Goal: Task Accomplishment & Management: Use online tool/utility

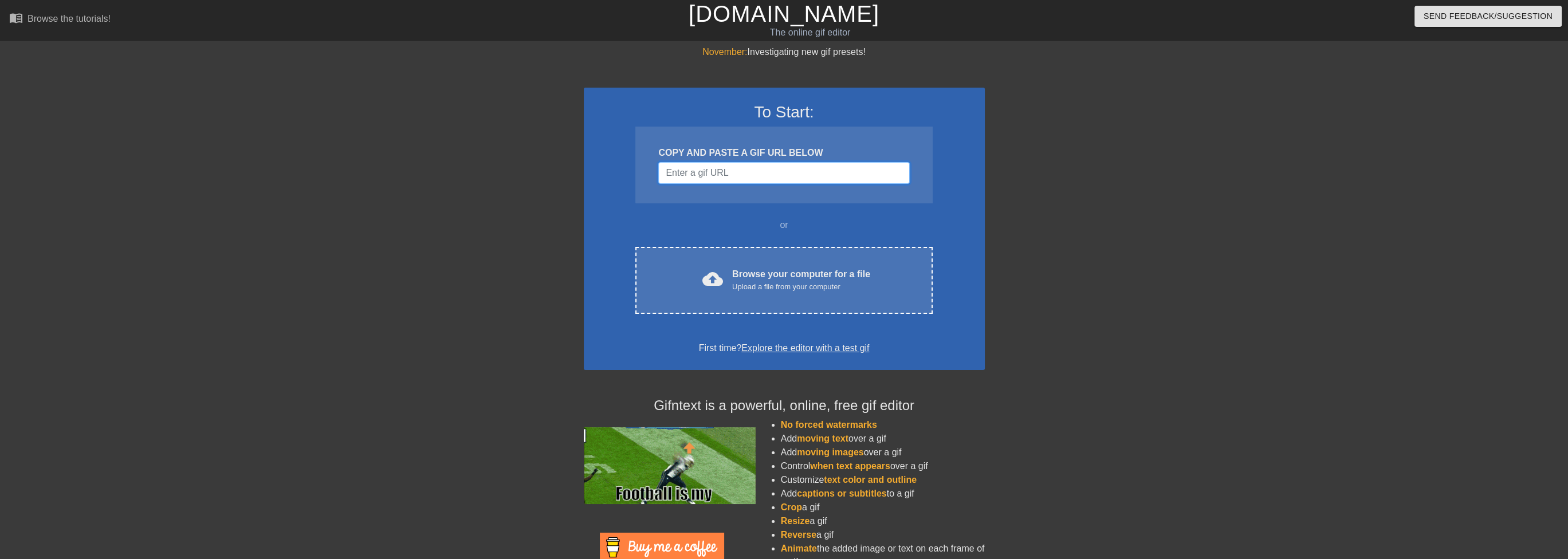
click at [746, 171] on input "Username" at bounding box center [784, 173] width 251 height 22
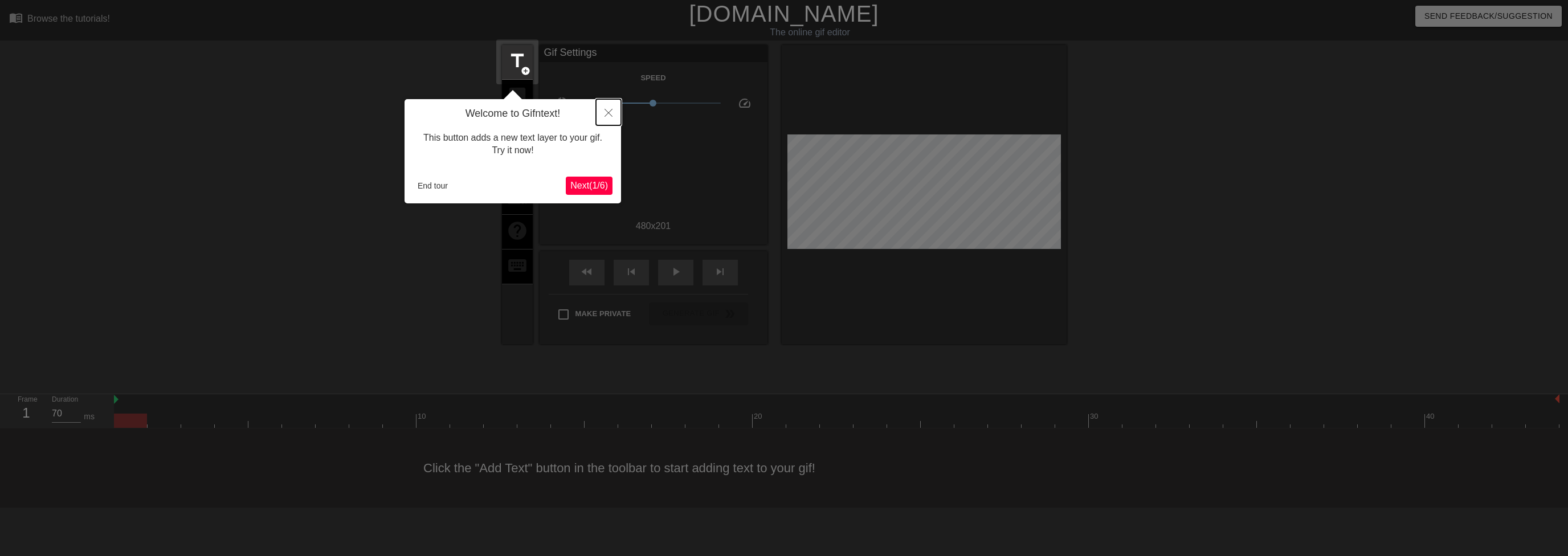
click at [611, 111] on icon "Close" at bounding box center [608, 113] width 8 height 8
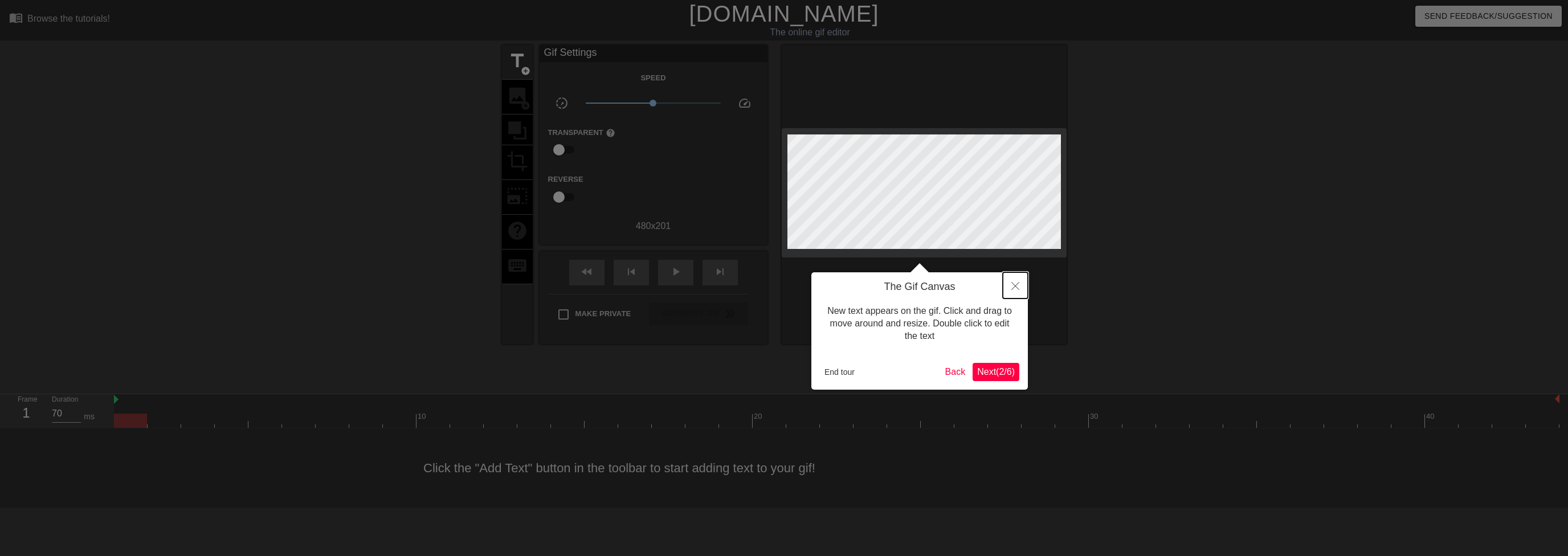
click at [1014, 284] on icon "Close" at bounding box center [1015, 286] width 8 height 8
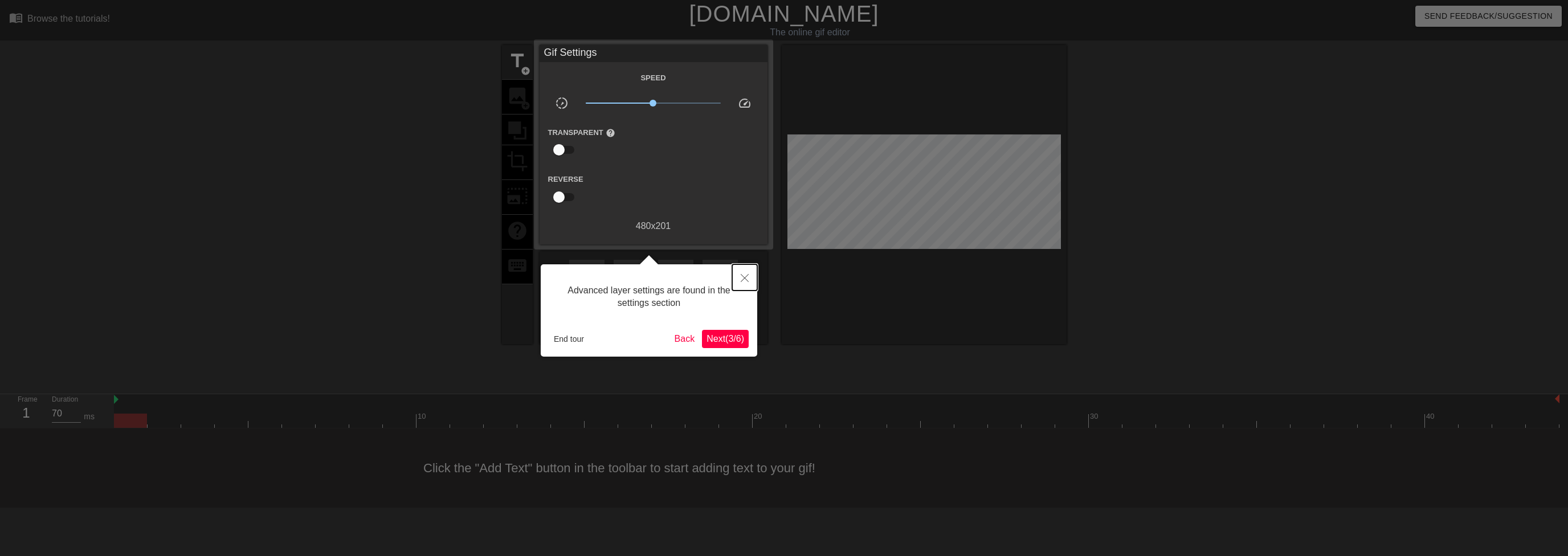
click at [744, 277] on icon "Close" at bounding box center [744, 278] width 8 height 8
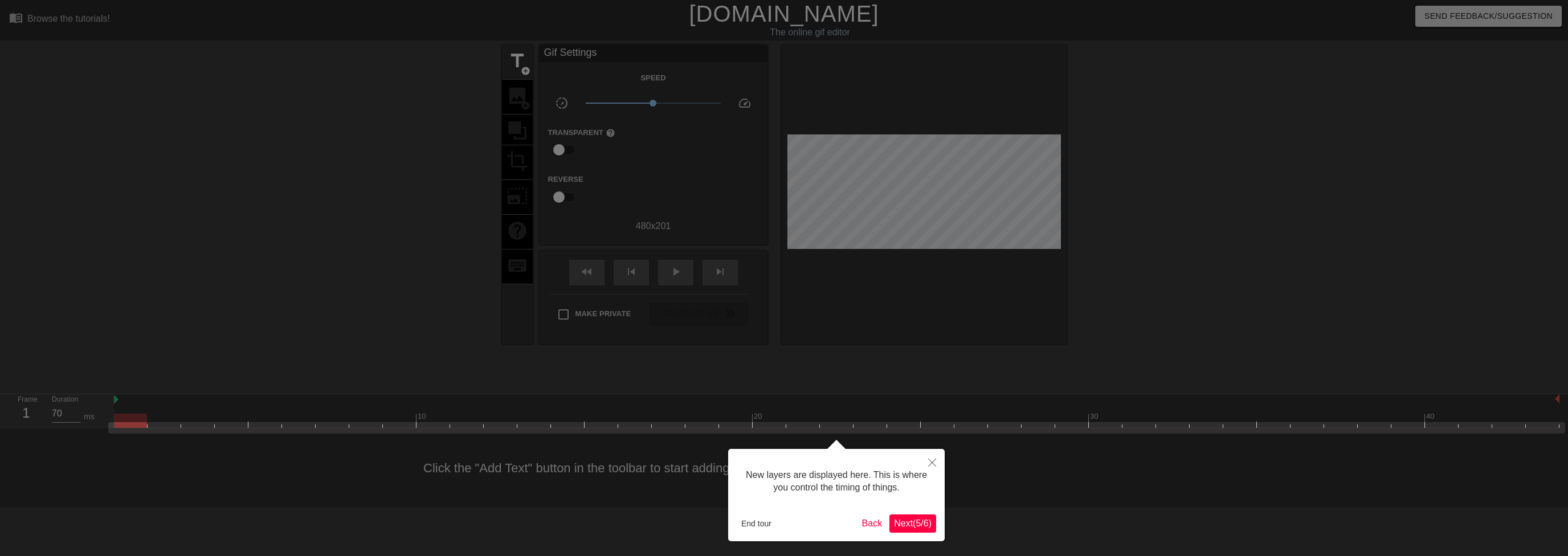
scroll to position [9, 0]
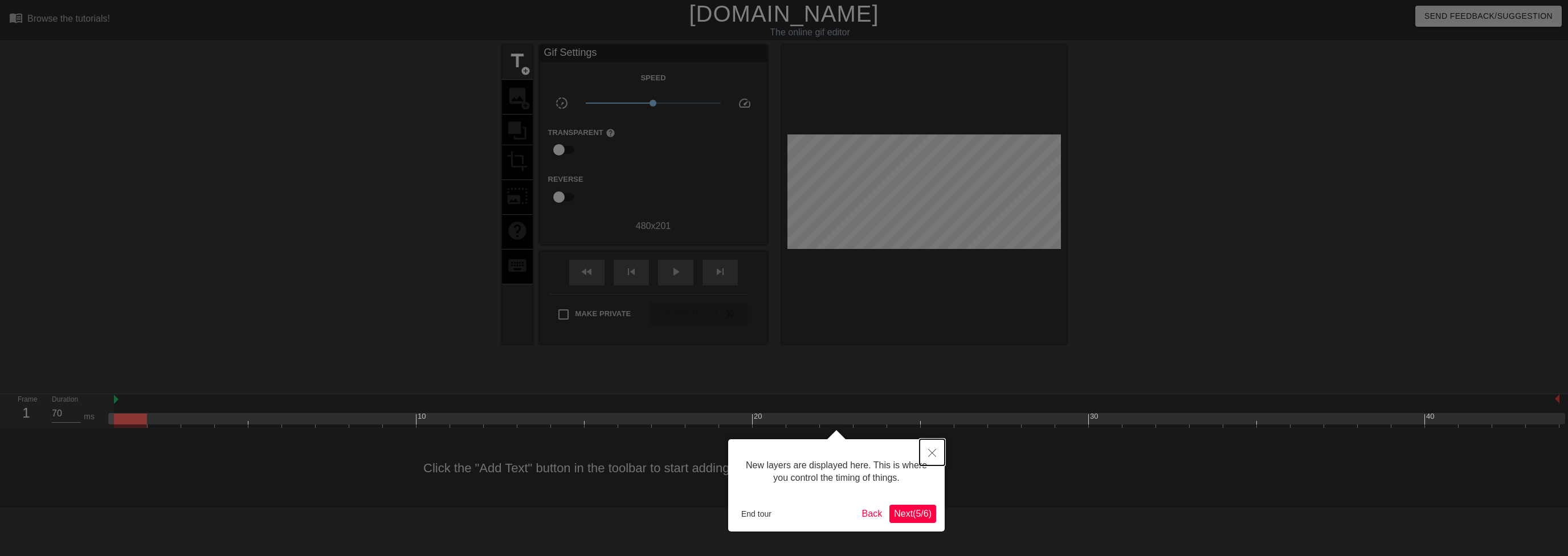
click at [934, 455] on icon "Close" at bounding box center [932, 453] width 8 height 8
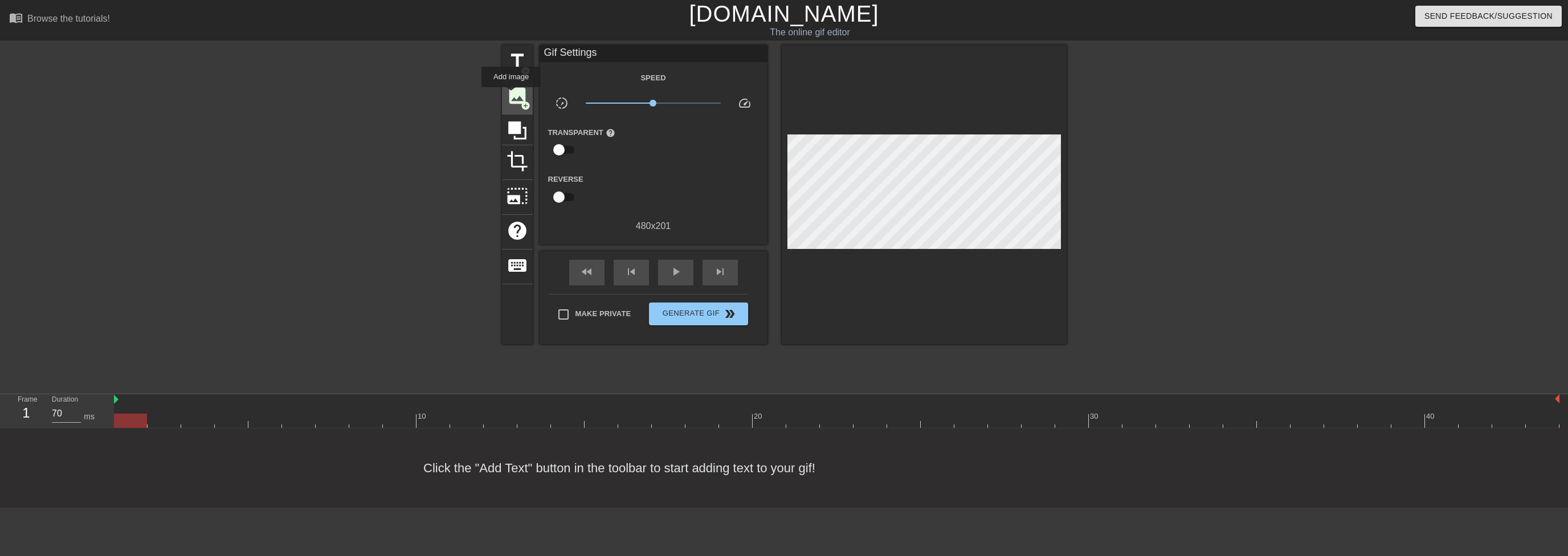
click at [512, 95] on span "image" at bounding box center [517, 95] width 22 height 22
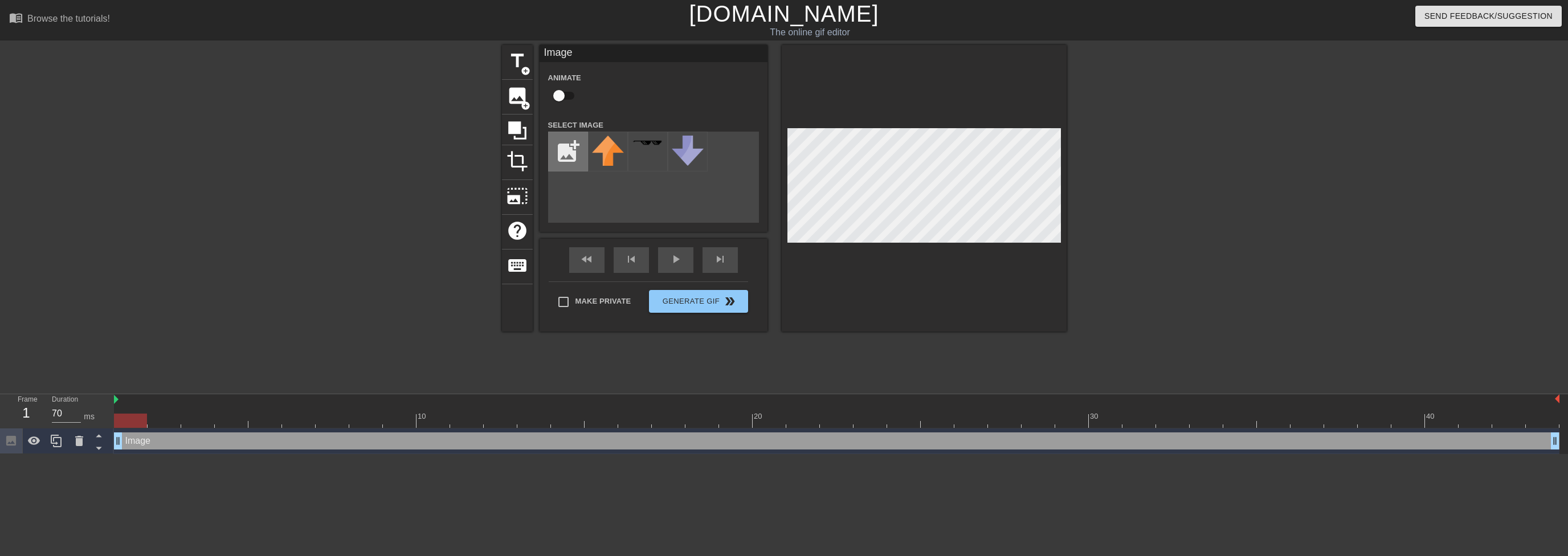
click at [571, 152] on input "file" at bounding box center [568, 152] width 39 height 39
type input "C:\fakepath\IMG_2914.JPG"
click at [606, 160] on img at bounding box center [608, 154] width 32 height 38
click at [928, 251] on div at bounding box center [924, 188] width 285 height 286
click at [518, 164] on span "crop" at bounding box center [517, 161] width 22 height 22
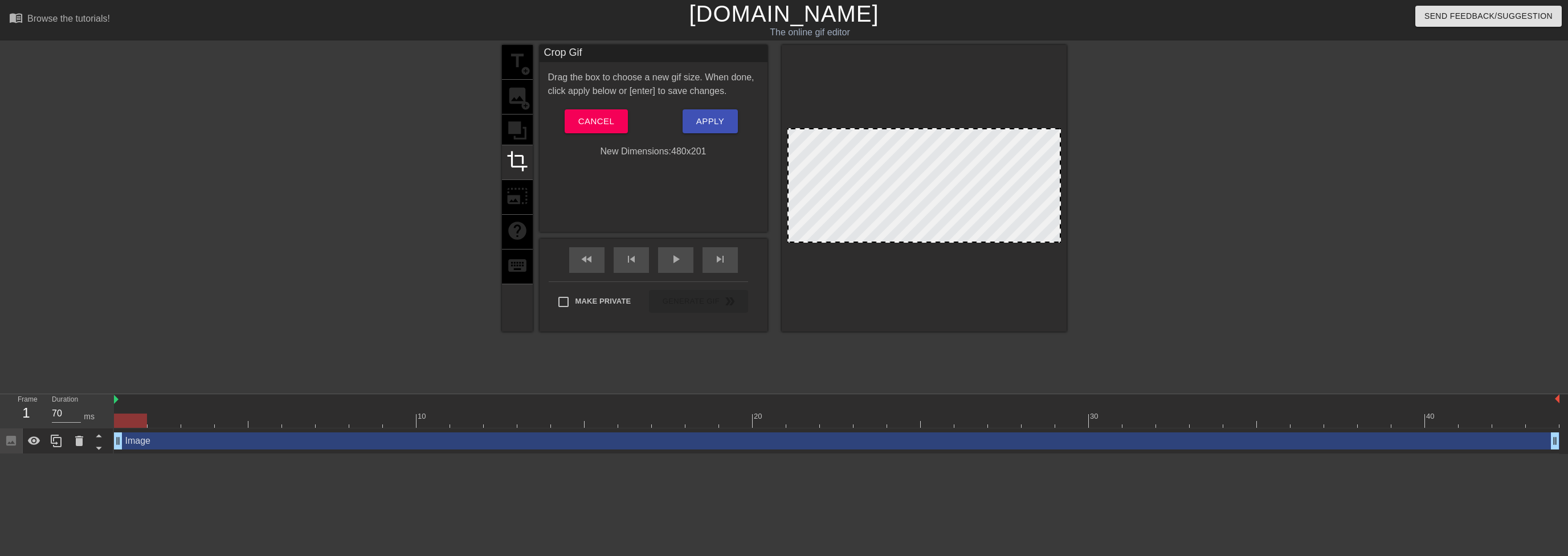
click at [885, 165] on div at bounding box center [924, 185] width 273 height 115
click at [888, 168] on div at bounding box center [924, 185] width 273 height 115
drag, startPoint x: 888, startPoint y: 168, endPoint x: 879, endPoint y: 167, distance: 9.1
click at [879, 167] on div at bounding box center [924, 185] width 273 height 115
click at [600, 119] on span "Cancel" at bounding box center [596, 122] width 36 height 15
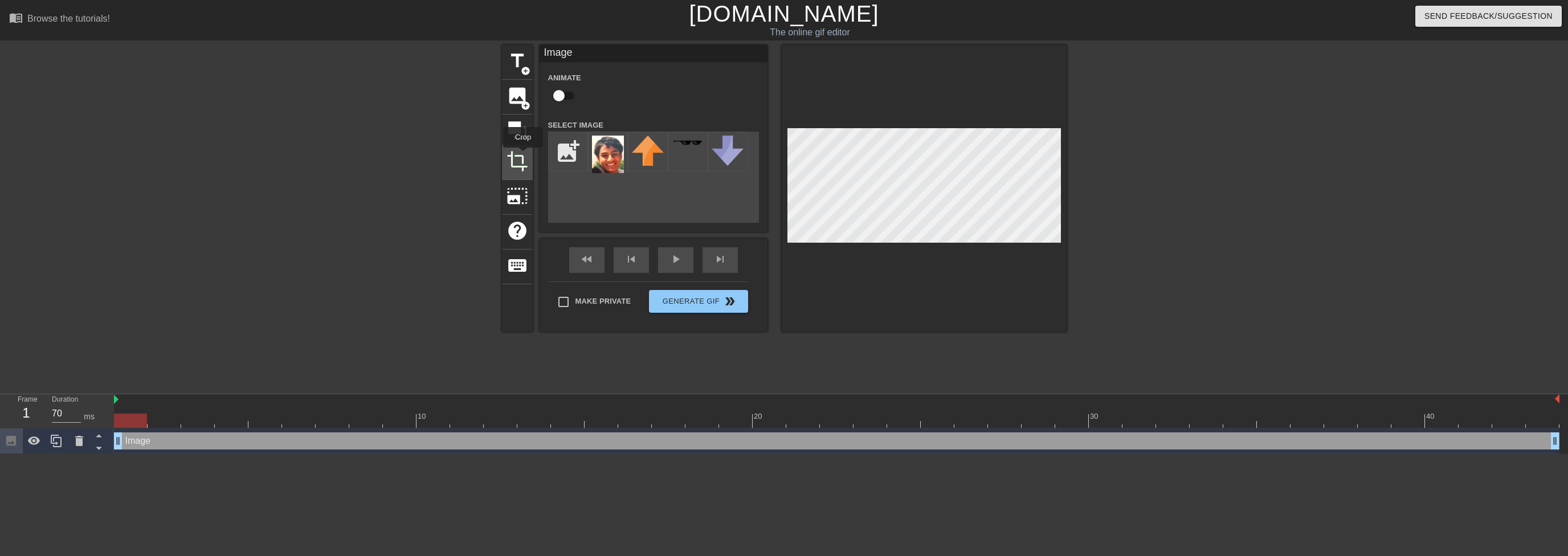
click at [523, 155] on span "crop" at bounding box center [517, 161] width 22 height 22
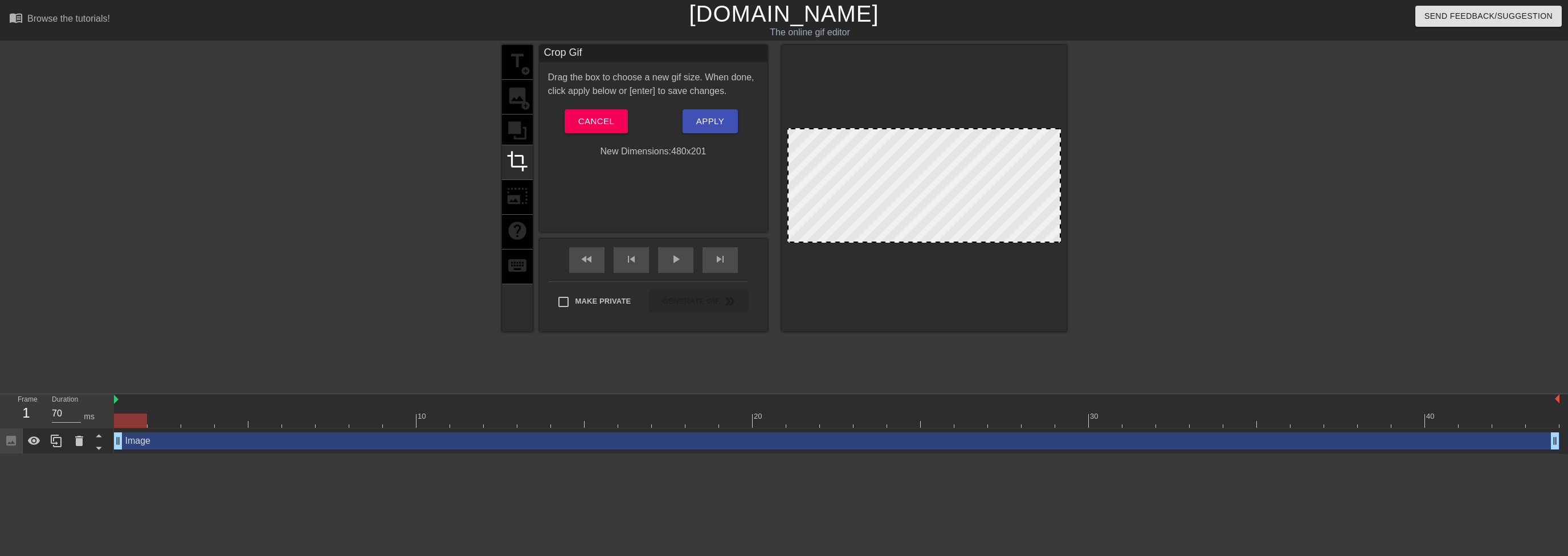
drag, startPoint x: 845, startPoint y: 164, endPoint x: 859, endPoint y: 173, distance: 16.6
click at [859, 173] on div at bounding box center [924, 185] width 273 height 115
click at [614, 122] on button "Cancel" at bounding box center [596, 121] width 63 height 24
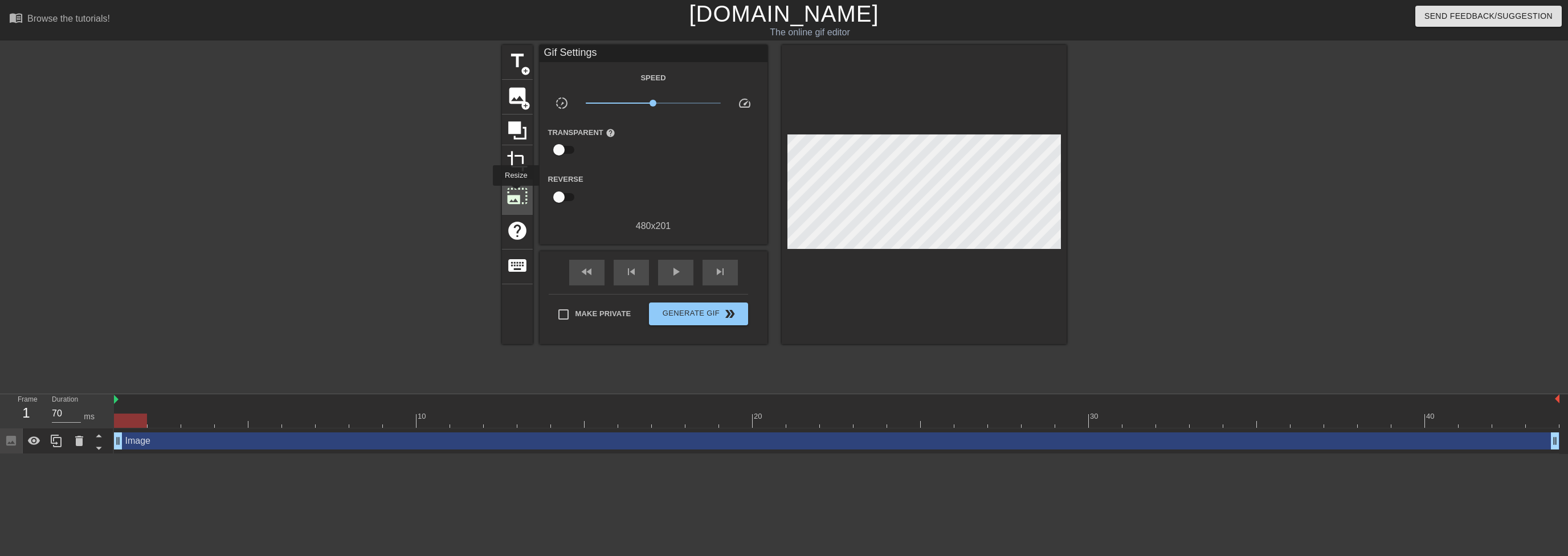
click at [515, 194] on span "photo_size_select_large" at bounding box center [517, 196] width 22 height 22
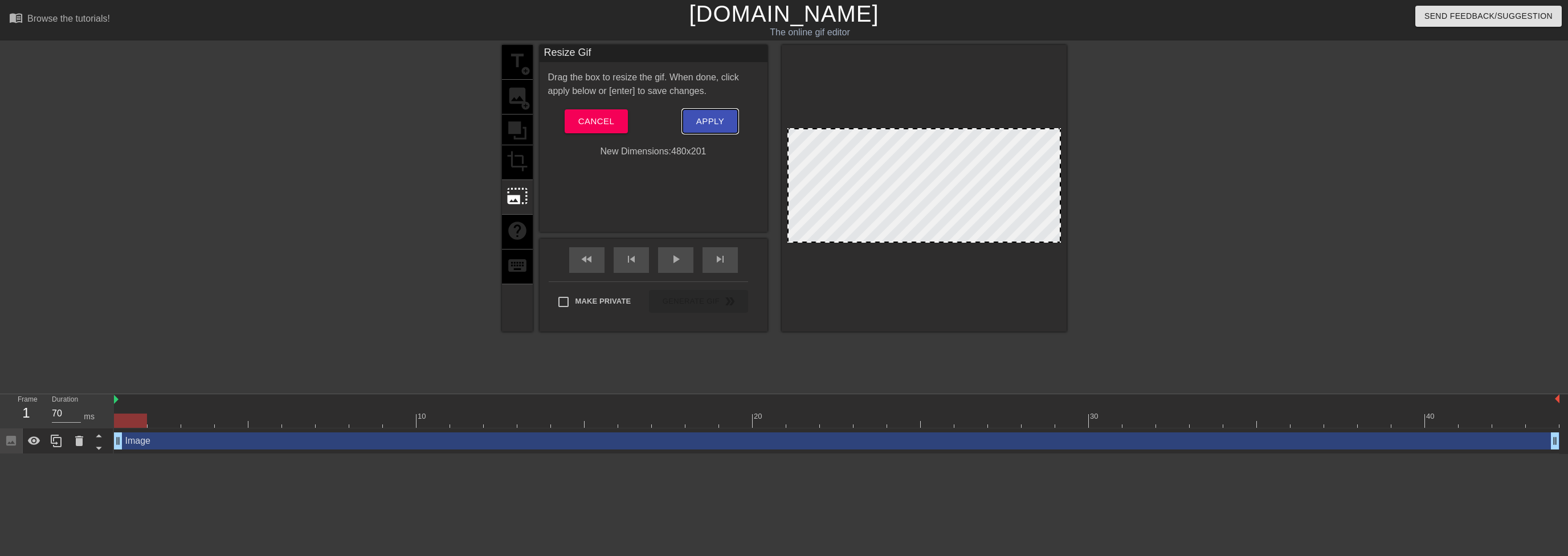
click at [713, 122] on span "Apply" at bounding box center [710, 122] width 28 height 15
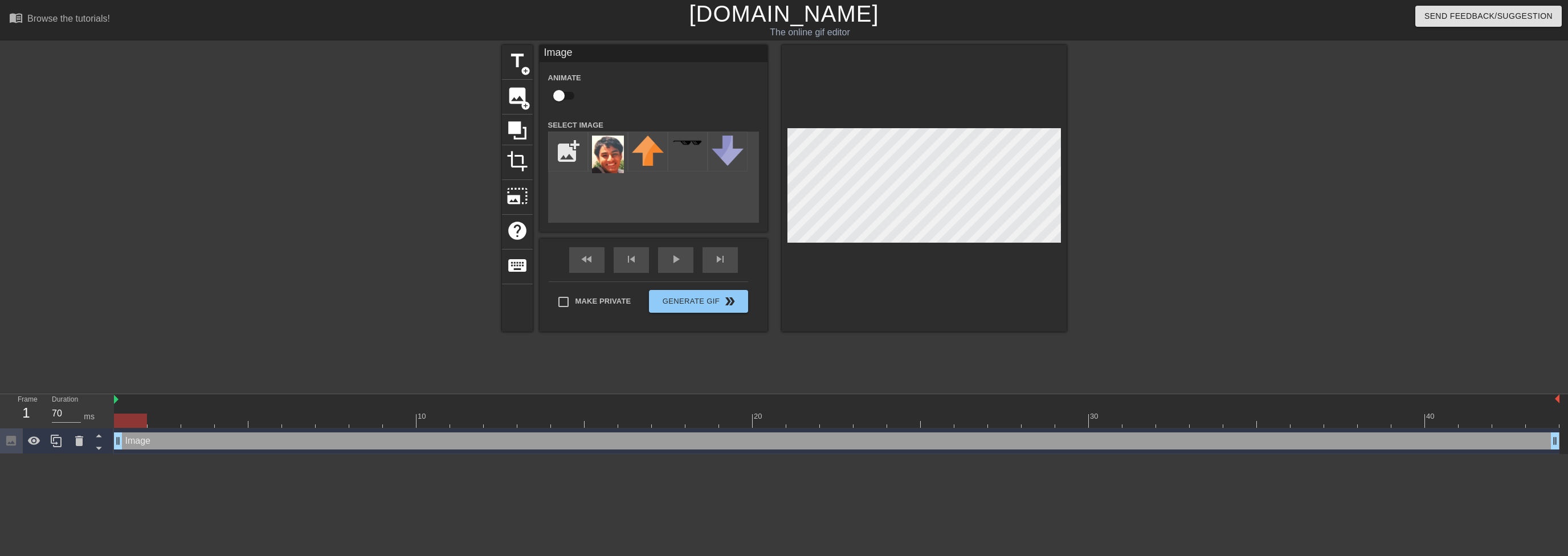
click at [839, 253] on div at bounding box center [924, 188] width 285 height 286
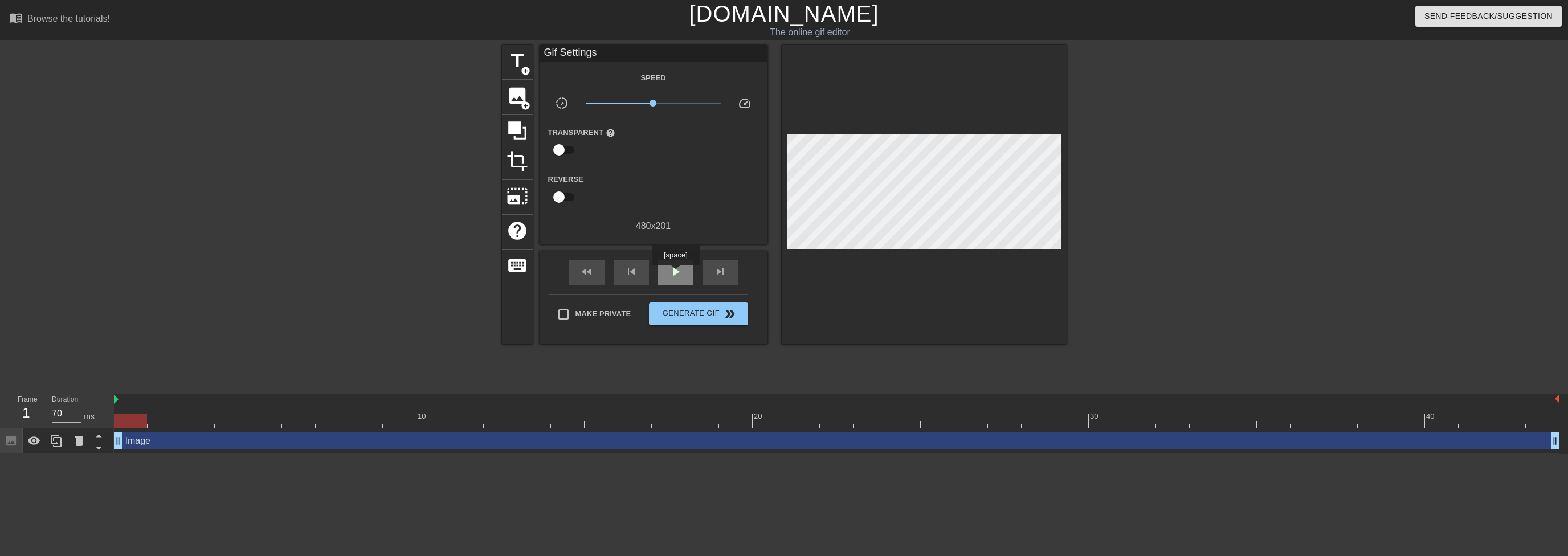
click at [675, 273] on span "play_arrow" at bounding box center [676, 272] width 14 height 14
click at [675, 273] on span "pause" at bounding box center [676, 272] width 14 height 14
click at [675, 273] on span "play_arrow" at bounding box center [676, 272] width 14 height 14
click at [675, 273] on span "pause" at bounding box center [676, 272] width 14 height 14
click at [663, 260] on div "play_arrow" at bounding box center [676, 272] width 35 height 26
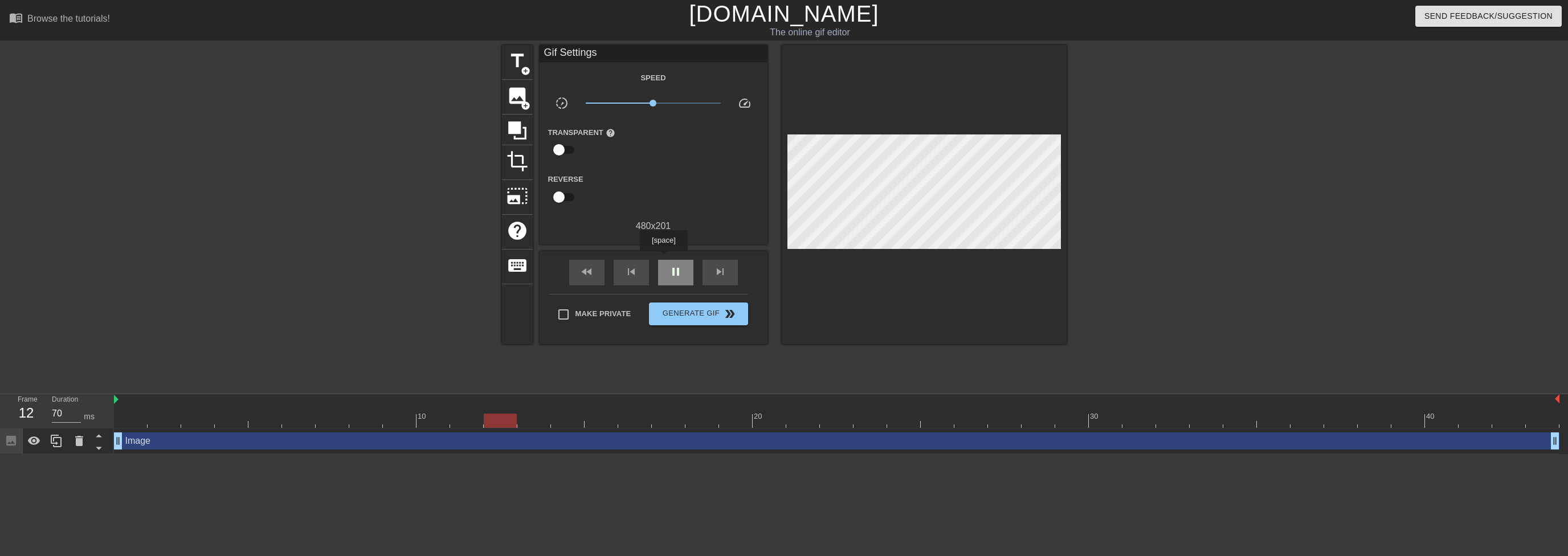
click at [663, 260] on div "pause" at bounding box center [676, 272] width 35 height 26
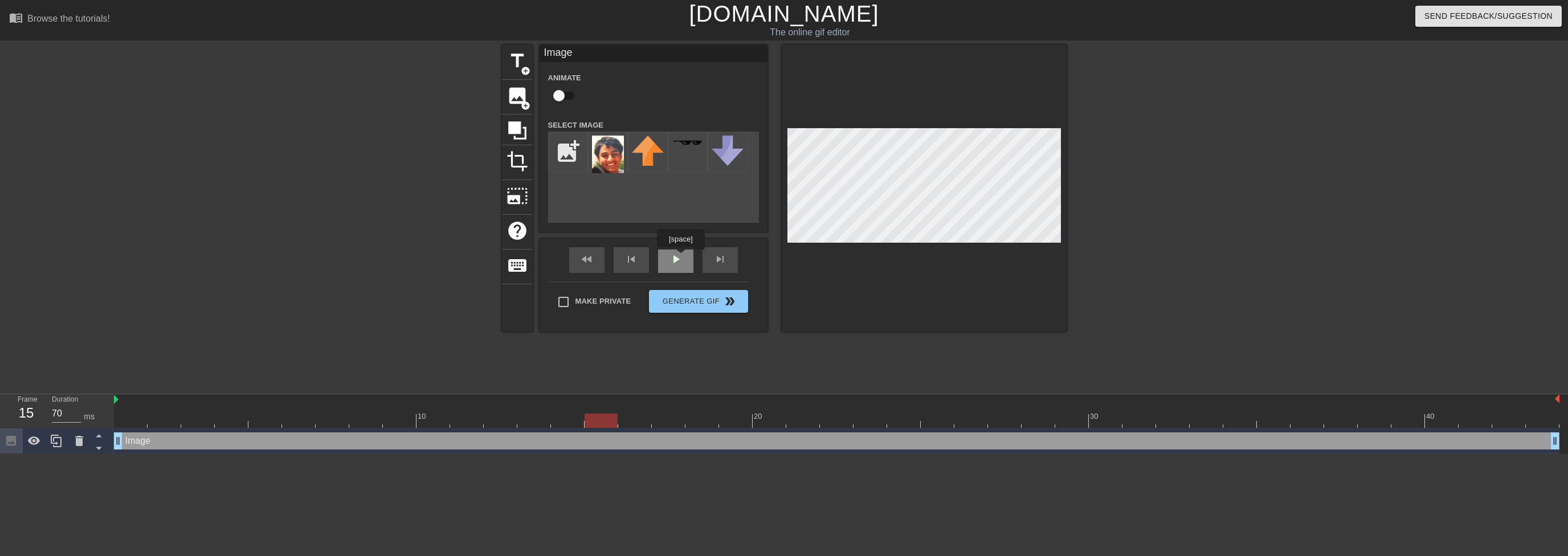
click at [680, 258] on div "fast_rewind skip_previous play_arrow skip_next" at bounding box center [653, 260] width 186 height 43
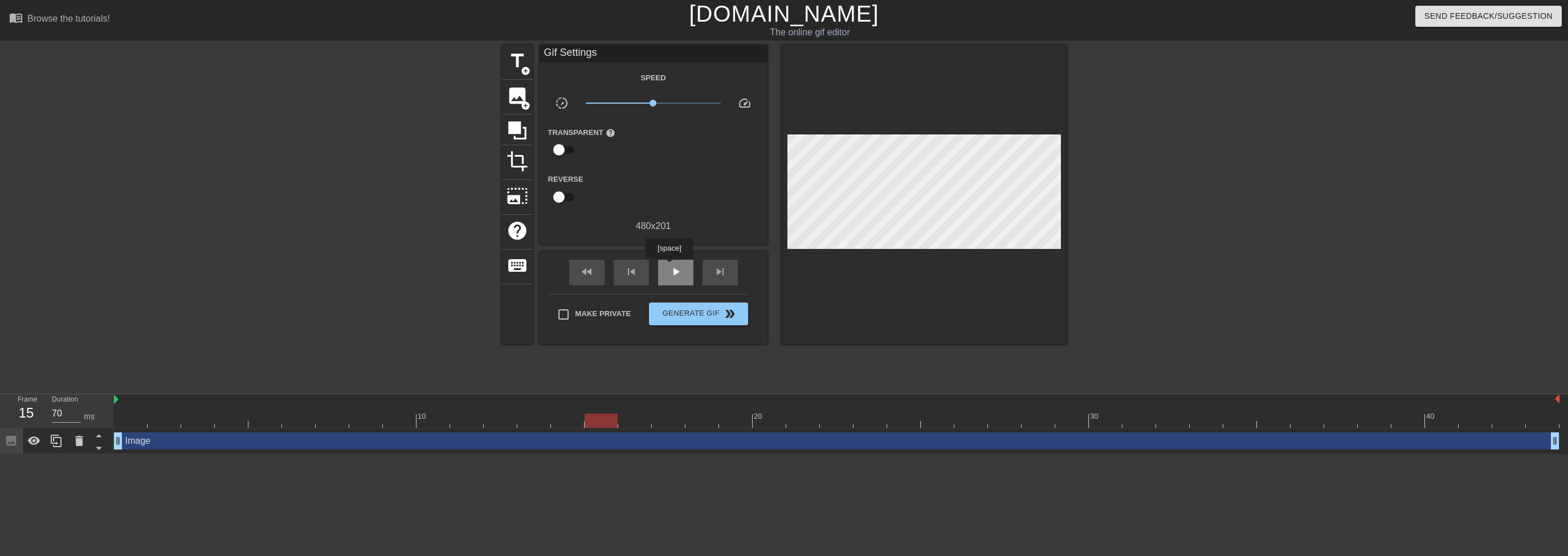
click at [669, 268] on span "play_arrow" at bounding box center [676, 272] width 14 height 14
click at [669, 268] on span "pause" at bounding box center [676, 272] width 14 height 14
click at [673, 269] on span "play_arrow" at bounding box center [676, 272] width 14 height 14
click at [673, 269] on span "pause" at bounding box center [676, 272] width 14 height 14
drag, startPoint x: 116, startPoint y: 440, endPoint x: 132, endPoint y: 439, distance: 16.0
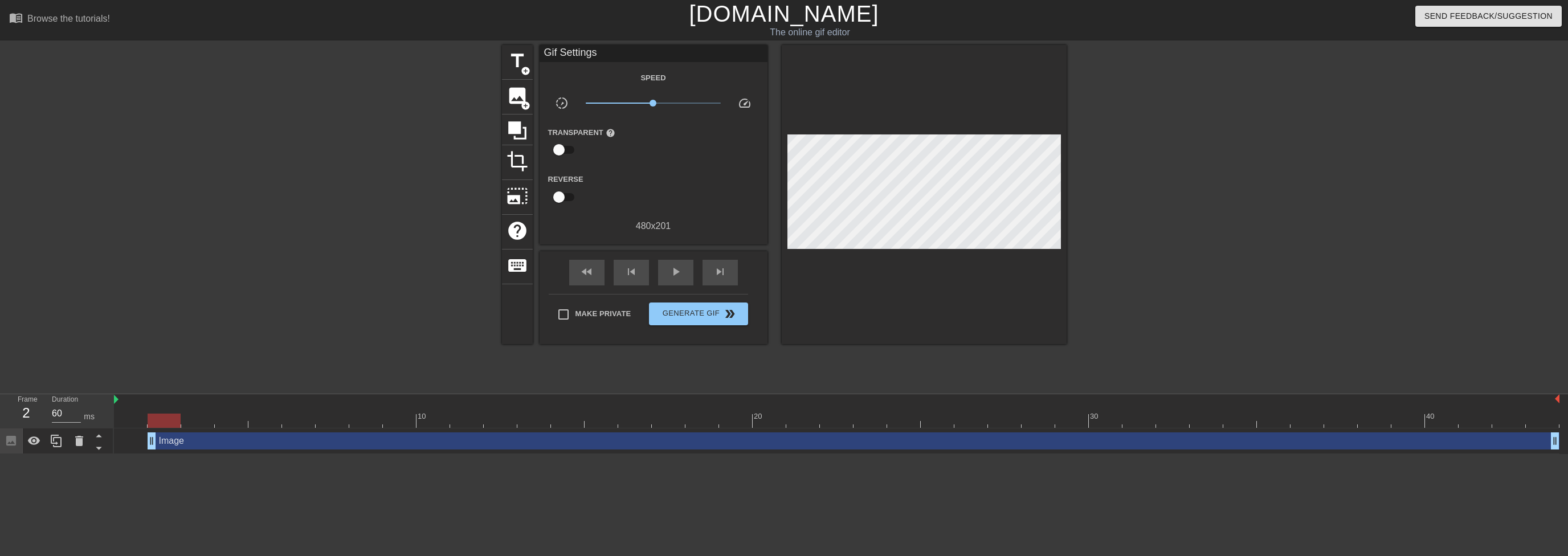
drag, startPoint x: 118, startPoint y: 444, endPoint x: 152, endPoint y: 439, distance: 34.4
click at [670, 271] on span "play_arrow" at bounding box center [676, 272] width 14 height 14
drag, startPoint x: 147, startPoint y: 439, endPoint x: 107, endPoint y: 441, distance: 40.0
click at [107, 441] on div "Frame 3 Duration 70 ms 10 20 30 40 Image drag_handle drag_handle" at bounding box center [784, 424] width 1568 height 60
click at [36, 440] on icon at bounding box center [34, 441] width 13 height 9
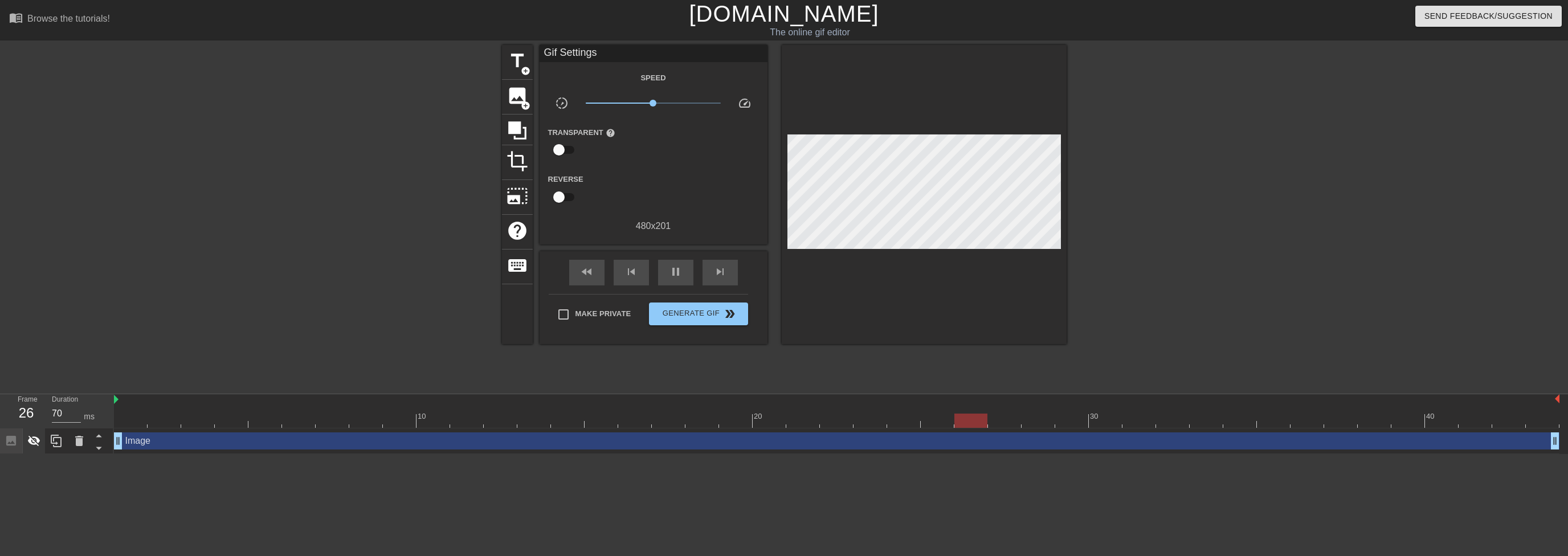
click at [36, 440] on icon at bounding box center [34, 441] width 13 height 11
click at [36, 440] on icon at bounding box center [34, 441] width 13 height 9
click at [36, 440] on icon at bounding box center [34, 441] width 13 height 11
click at [36, 440] on icon at bounding box center [34, 441] width 13 height 9
click at [36, 440] on icon at bounding box center [34, 441] width 13 height 11
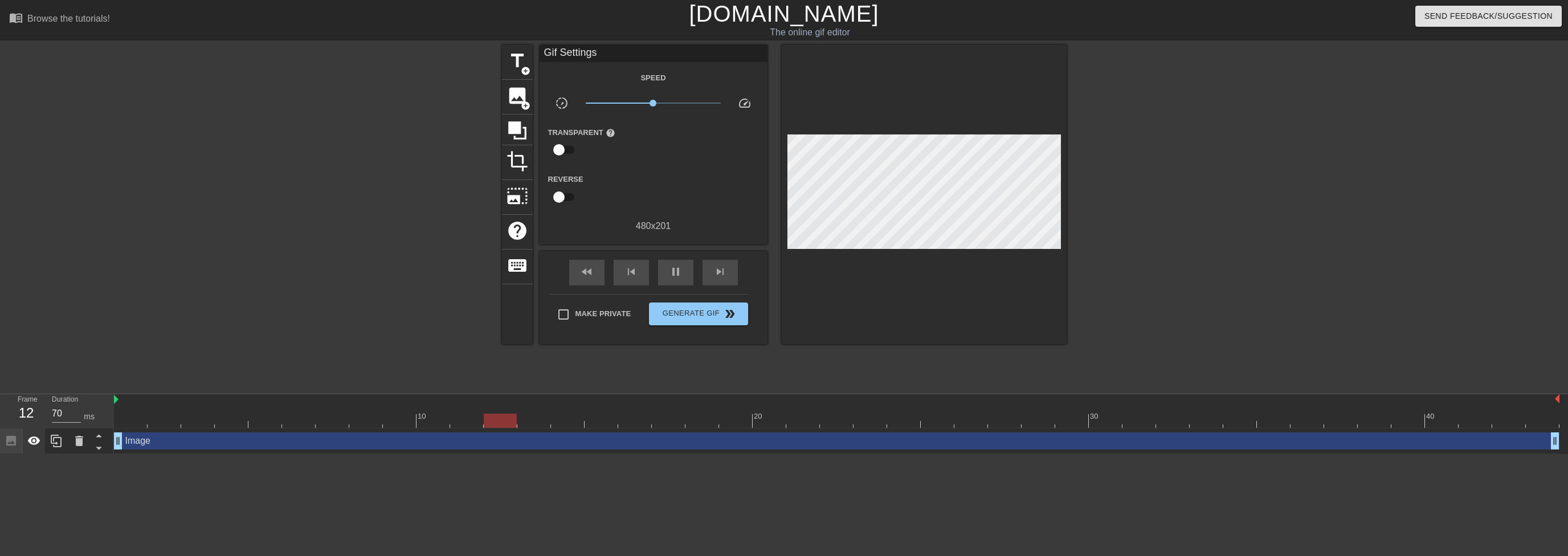
click at [36, 440] on icon at bounding box center [34, 441] width 13 height 9
click at [36, 440] on icon at bounding box center [34, 441] width 13 height 11
click at [36, 440] on icon at bounding box center [34, 441] width 13 height 9
click at [36, 440] on icon at bounding box center [34, 441] width 13 height 11
click at [54, 441] on icon at bounding box center [56, 441] width 11 height 13
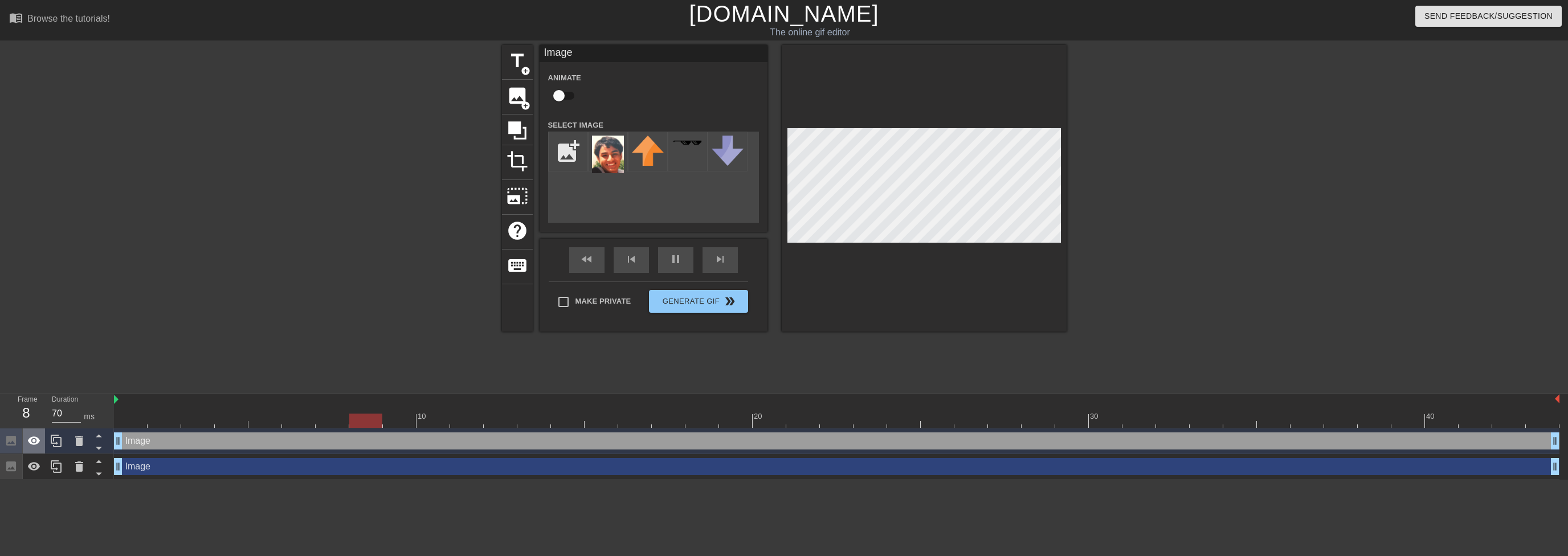
click at [34, 446] on icon at bounding box center [34, 441] width 14 height 14
click at [39, 461] on icon at bounding box center [34, 466] width 14 height 14
click at [38, 461] on icon at bounding box center [34, 466] width 14 height 14
click at [35, 448] on icon at bounding box center [34, 441] width 14 height 14
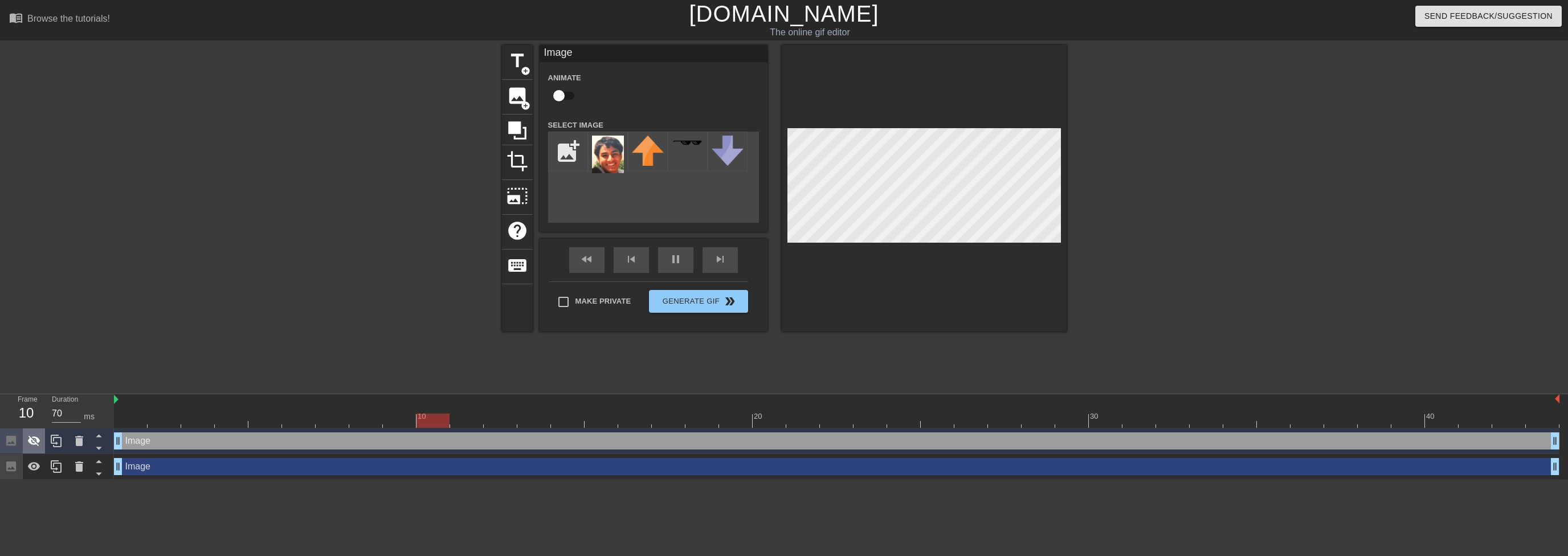
click at [35, 448] on icon at bounding box center [34, 441] width 14 height 14
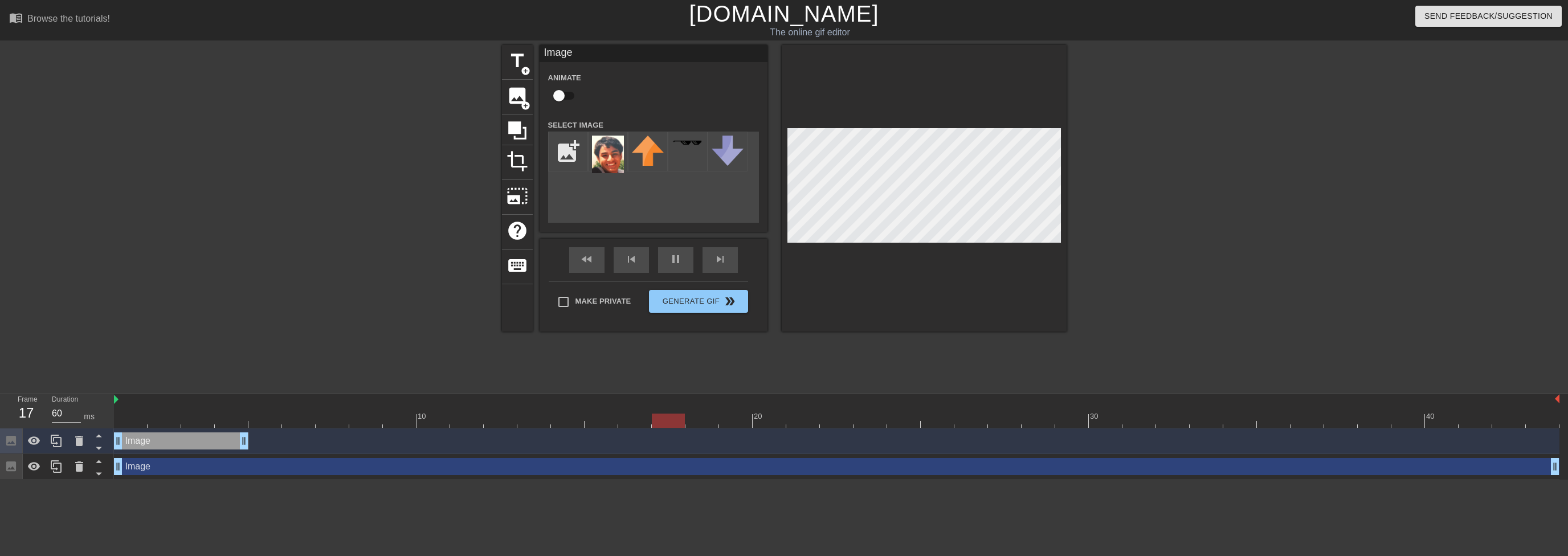
drag, startPoint x: 1554, startPoint y: 446, endPoint x: 253, endPoint y: 444, distance: 1301.0
click at [253, 444] on div "Image drag_handle drag_handle" at bounding box center [836, 441] width 1445 height 17
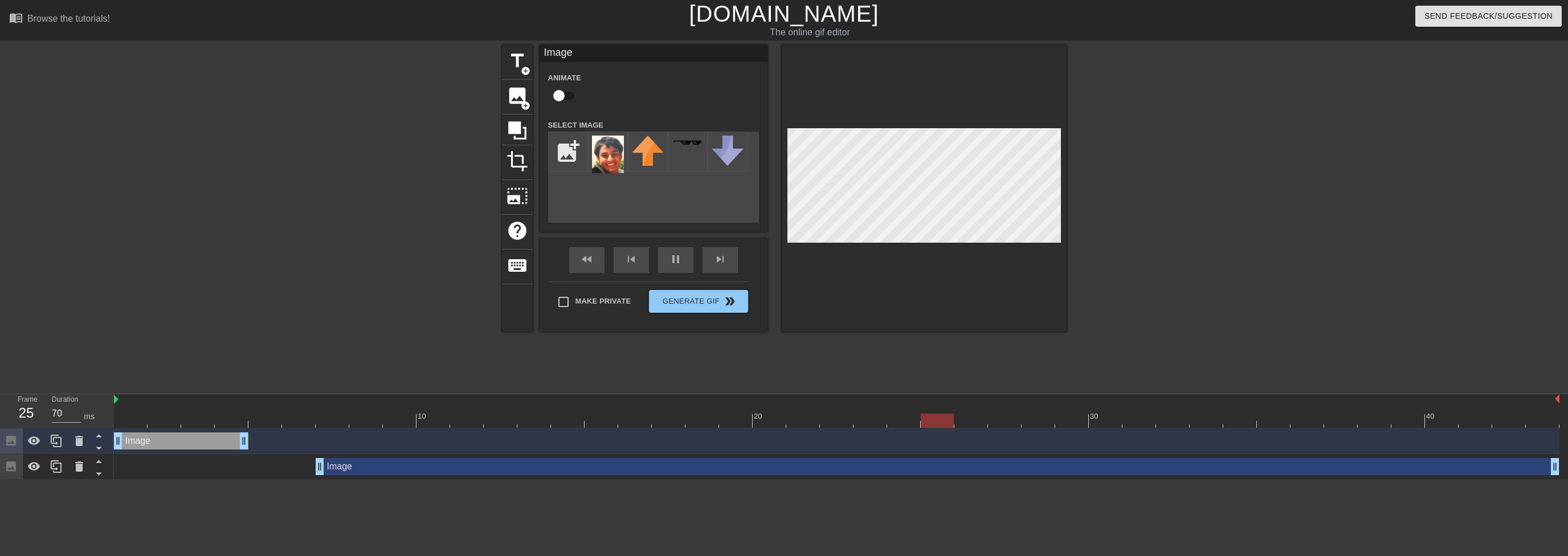
drag, startPoint x: 118, startPoint y: 473, endPoint x: 332, endPoint y: 465, distance: 214.1
click at [463, 307] on div at bounding box center [403, 216] width 171 height 342
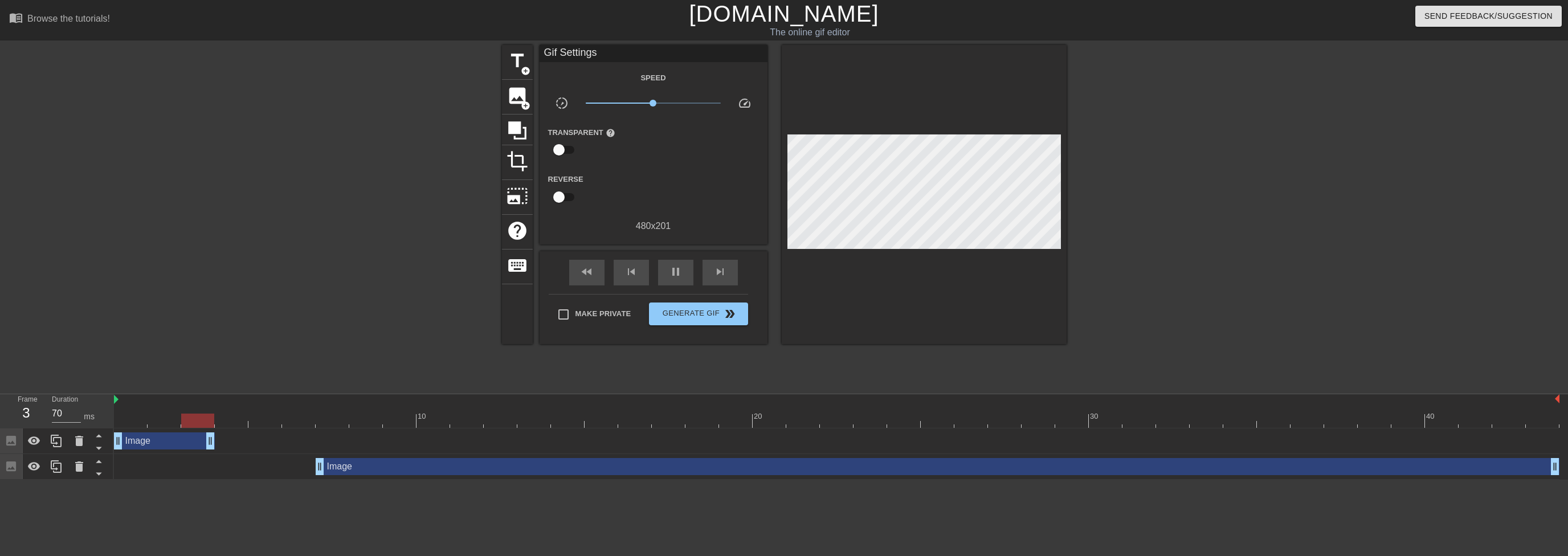
drag, startPoint x: 241, startPoint y: 434, endPoint x: 218, endPoint y: 438, distance: 23.3
click at [218, 438] on div "Image drag_handle drag_handle" at bounding box center [836, 441] width 1445 height 17
click at [360, 416] on div at bounding box center [836, 421] width 1445 height 14
drag, startPoint x: 360, startPoint y: 421, endPoint x: 203, endPoint y: 421, distance: 157.0
click at [203, 421] on div at bounding box center [197, 421] width 33 height 14
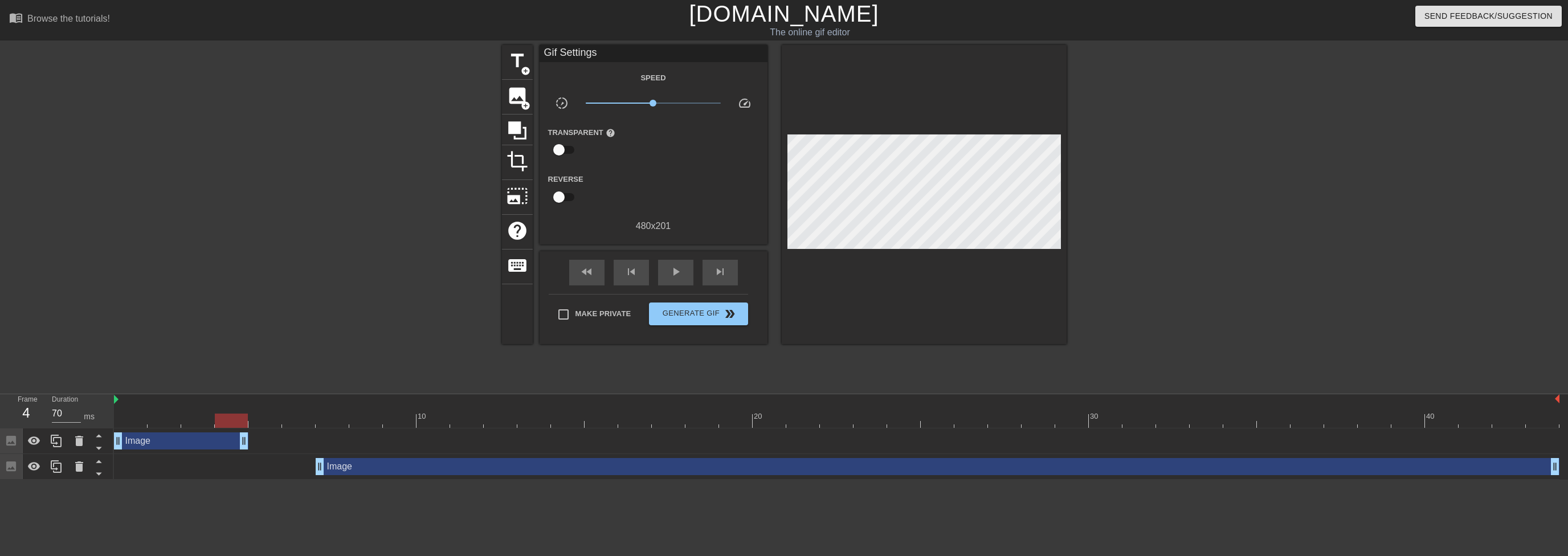
drag, startPoint x: 213, startPoint y: 439, endPoint x: 239, endPoint y: 439, distance: 26.0
drag, startPoint x: 241, startPoint y: 422, endPoint x: 287, endPoint y: 419, distance: 46.1
click at [287, 419] on div at bounding box center [298, 421] width 33 height 14
drag, startPoint x: 248, startPoint y: 439, endPoint x: 297, endPoint y: 446, distance: 49.5
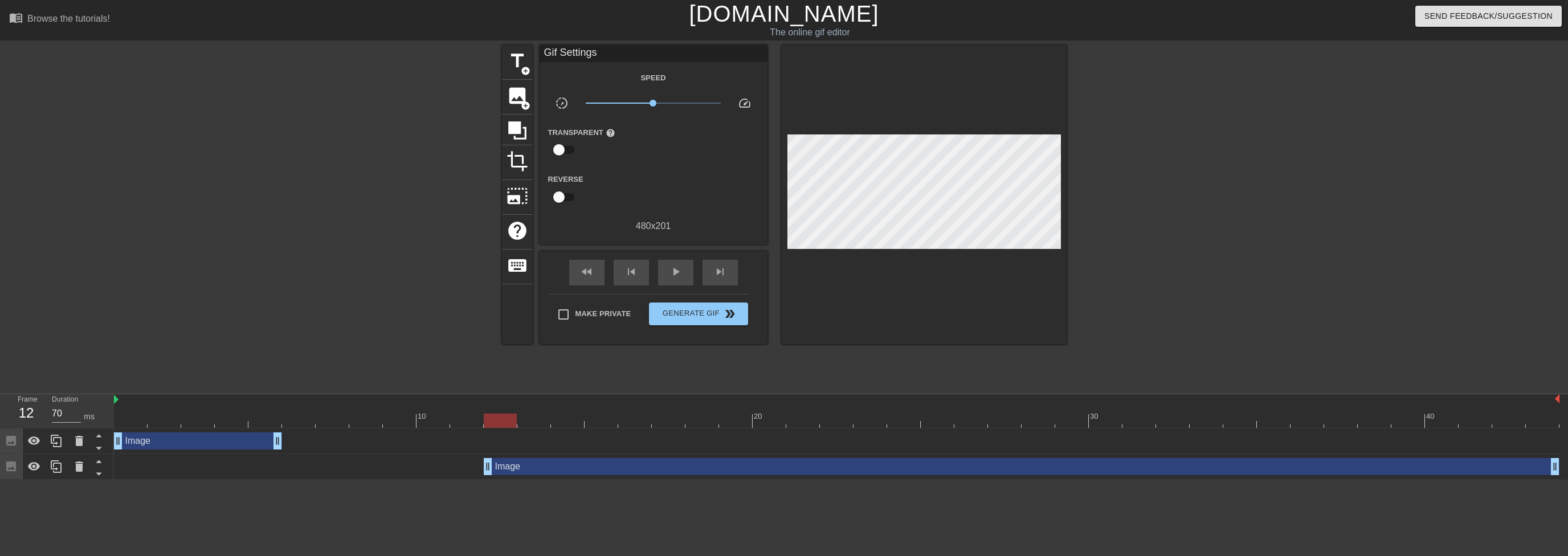
drag, startPoint x: 321, startPoint y: 467, endPoint x: 504, endPoint y: 468, distance: 183.0
click at [676, 266] on span "play_arrow" at bounding box center [676, 272] width 14 height 14
drag, startPoint x: 278, startPoint y: 439, endPoint x: 321, endPoint y: 439, distance: 43.0
click at [321, 439] on div "Image drag_handle drag_handle" at bounding box center [836, 441] width 1445 height 17
type input "70"
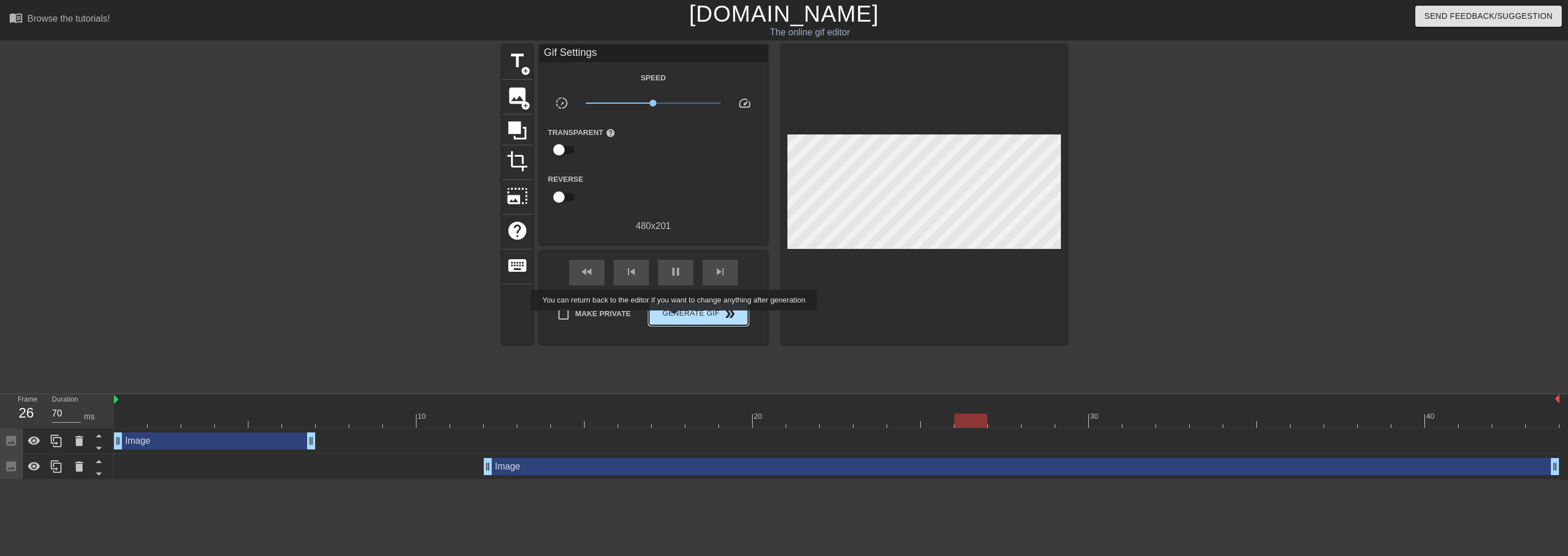
click at [675, 318] on span "Generate Gif double_arrow" at bounding box center [698, 314] width 90 height 14
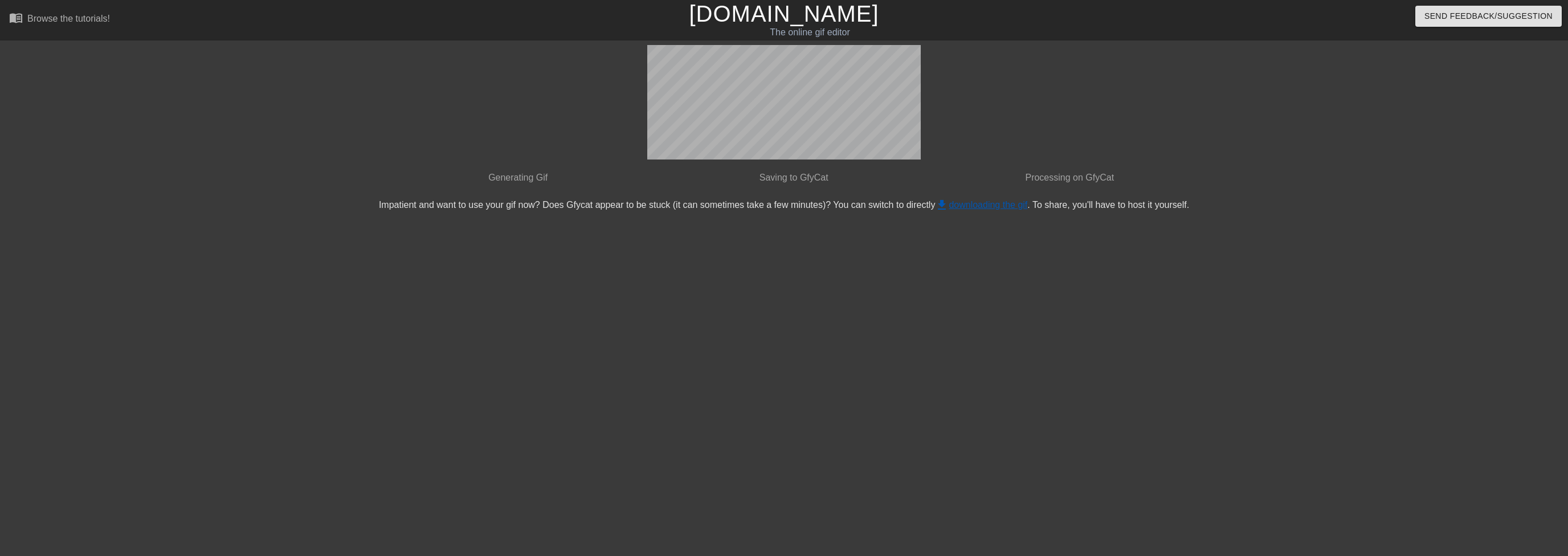
click at [990, 202] on link "get_app downloading the gif" at bounding box center [981, 204] width 92 height 9
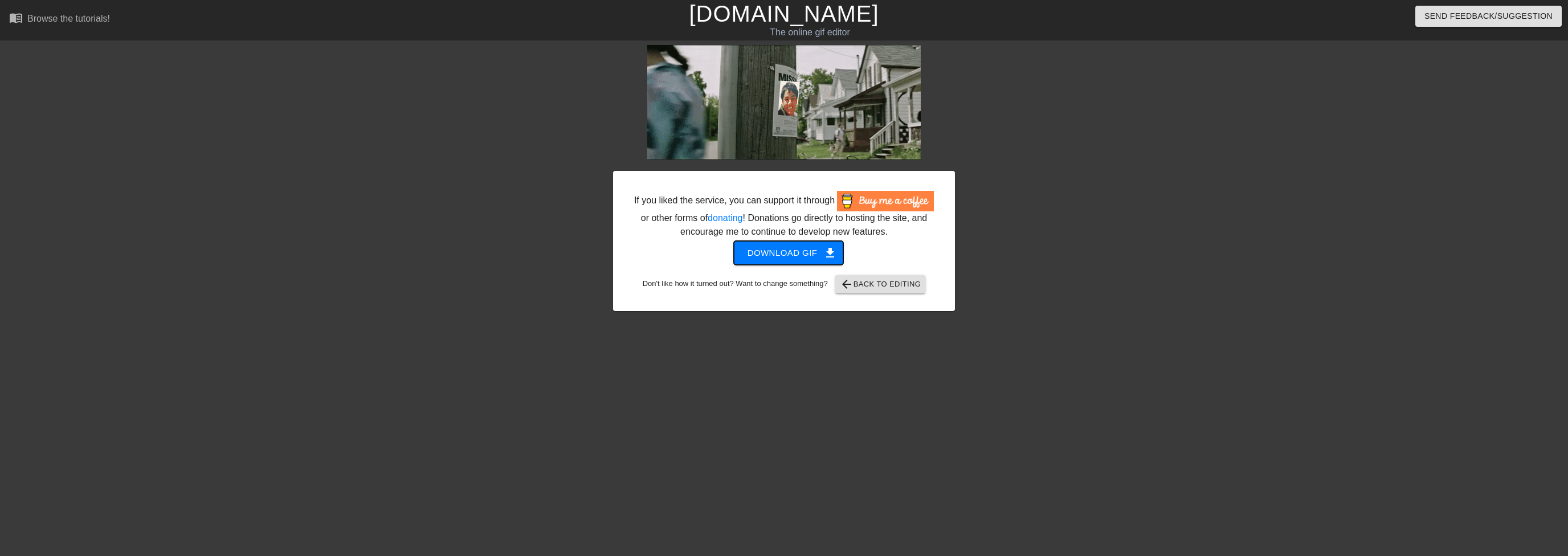
click at [784, 253] on span "Download gif get_app" at bounding box center [789, 253] width 83 height 15
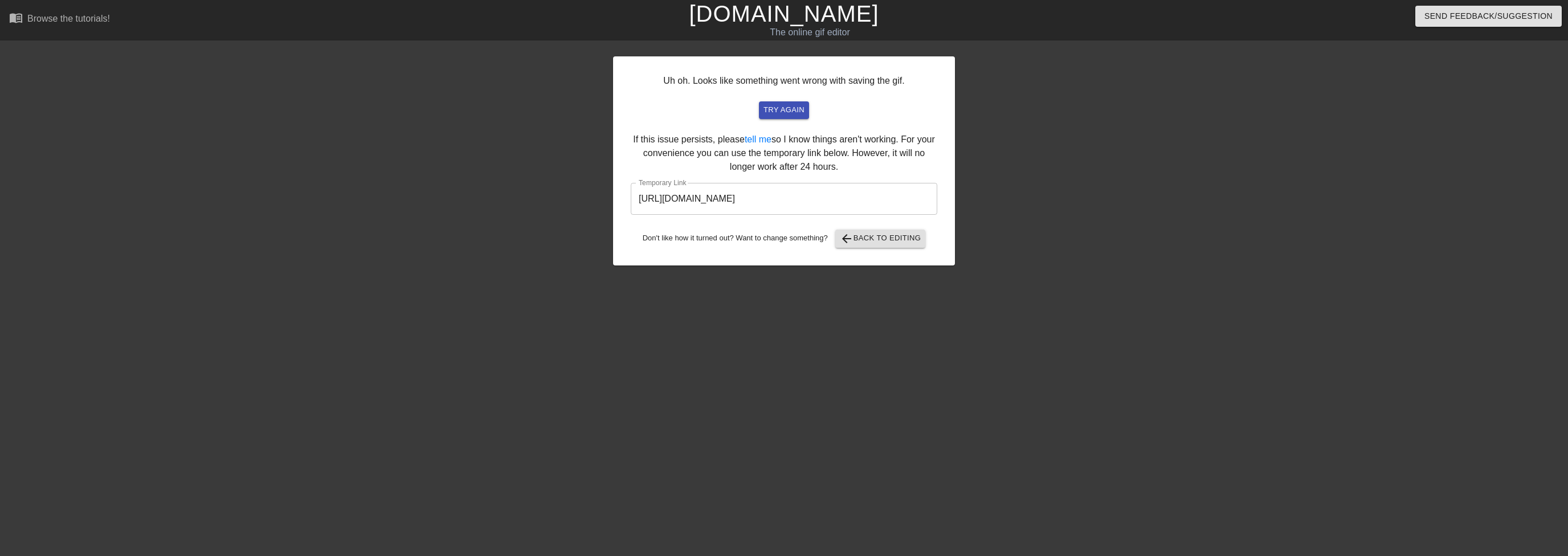
click at [838, 74] on div "Uh oh. Looks like something went wrong with saving the gif. try again If this i…" at bounding box center [784, 160] width 342 height 209
drag, startPoint x: 882, startPoint y: 202, endPoint x: 611, endPoint y: 197, distance: 271.0
click at [611, 197] on div "Uh oh. Looks like something went wrong with saving the gif. try again If this i…" at bounding box center [784, 216] width 1568 height 342
